Goal: Transaction & Acquisition: Purchase product/service

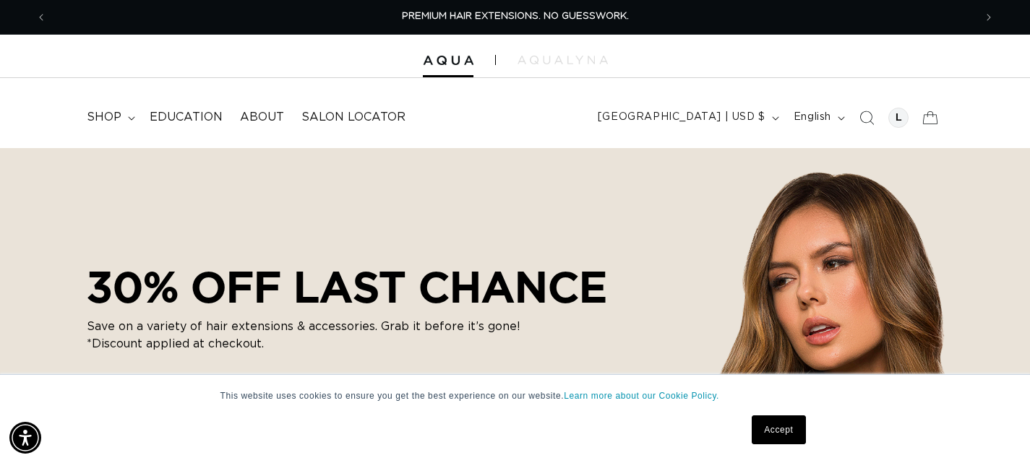
click at [778, 428] on link "Accept" at bounding box center [778, 430] width 53 height 29
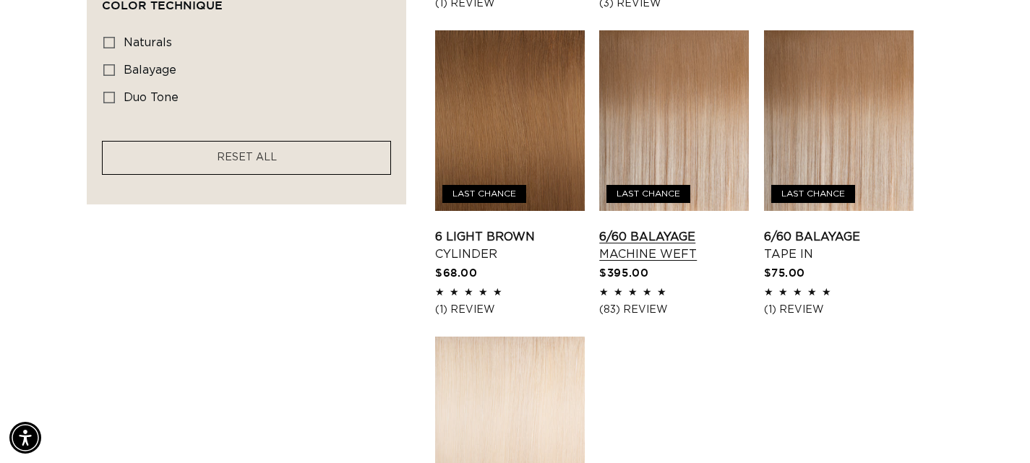
click at [648, 228] on link "6/60 Balayage Machine Weft" at bounding box center [674, 245] width 150 height 35
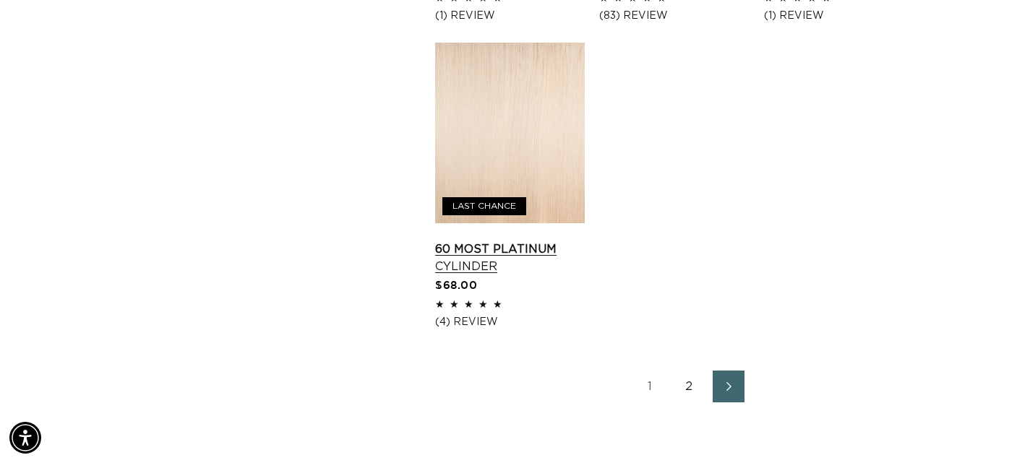
scroll to position [2009, 0]
click at [695, 381] on link "2" at bounding box center [690, 385] width 32 height 32
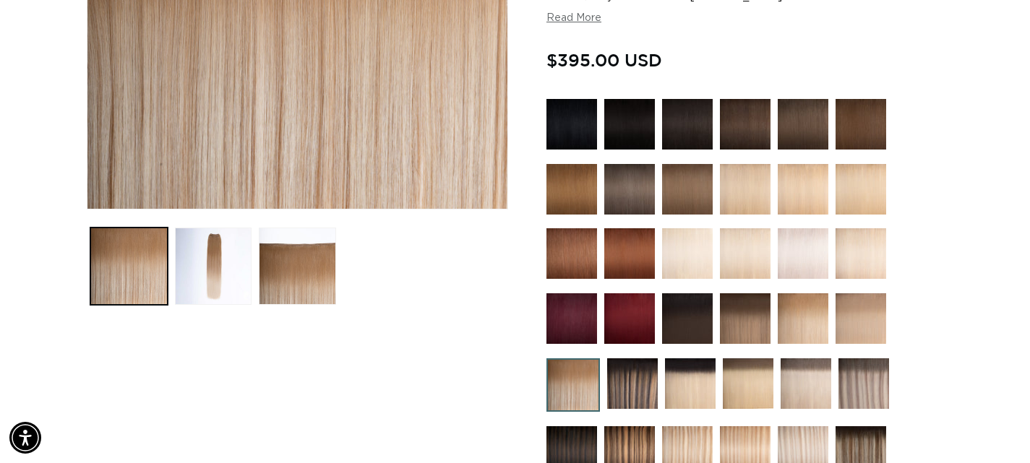
scroll to position [353, 0]
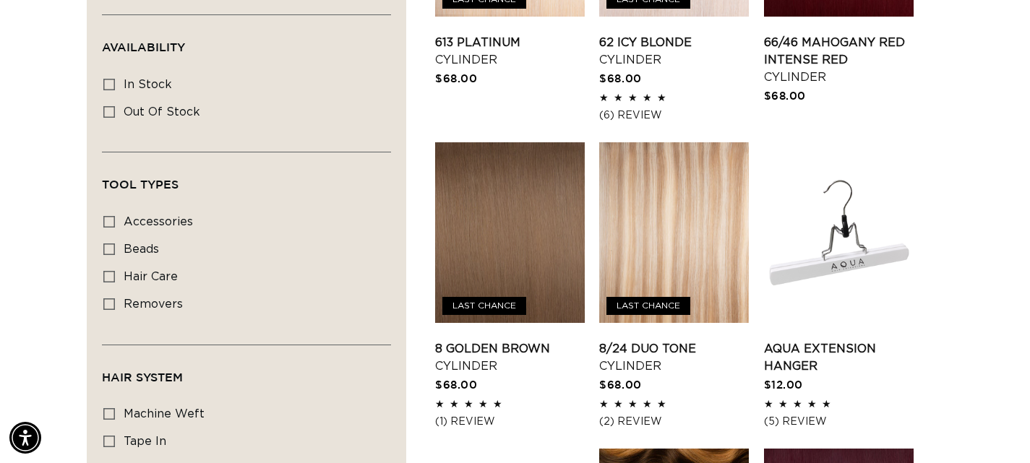
scroll to position [0, 1855]
